Goal: Check status: Check status

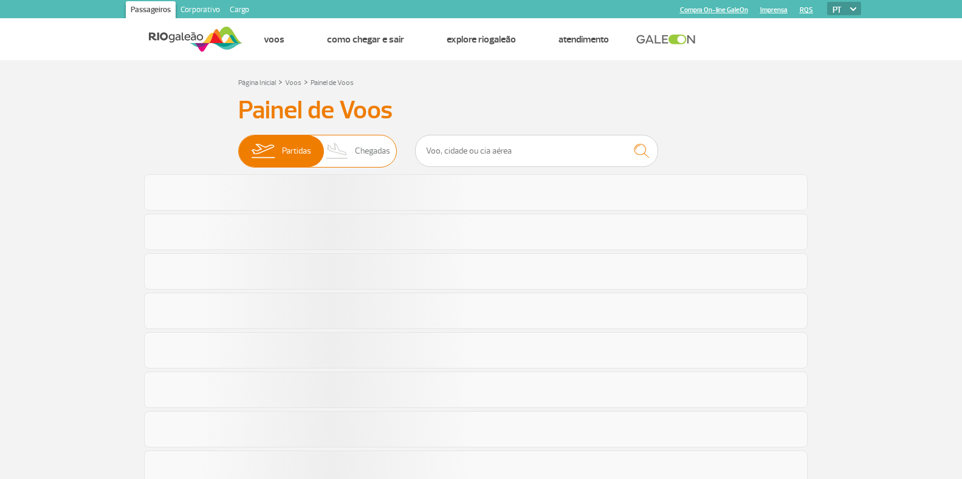
click at [360, 154] on span "Chegadas" at bounding box center [372, 151] width 35 height 32
click at [238, 145] on input "Partidas Chegadas" at bounding box center [238, 145] width 0 height 0
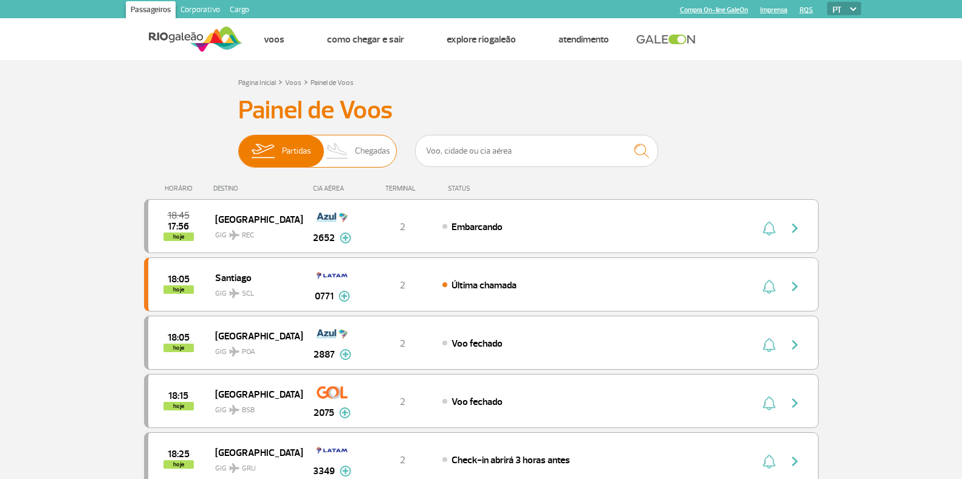
click at [361, 140] on span "Chegadas" at bounding box center [372, 151] width 35 height 32
click at [238, 145] on input "Partidas Chegadas" at bounding box center [238, 145] width 0 height 0
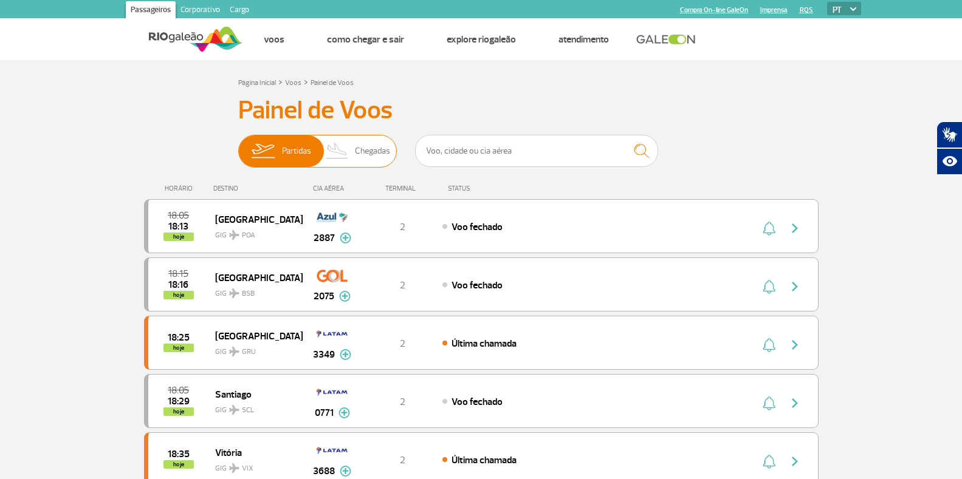
click at [354, 160] on img at bounding box center [338, 151] width 36 height 32
click at [238, 145] on input "Partidas Chegadas" at bounding box center [238, 145] width 0 height 0
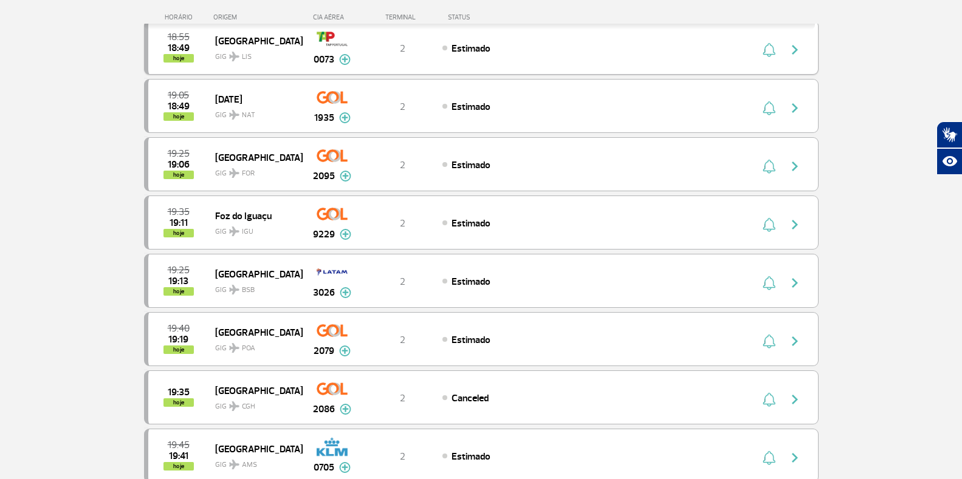
scroll to position [486, 0]
